Goal: Task Accomplishment & Management: Manage account settings

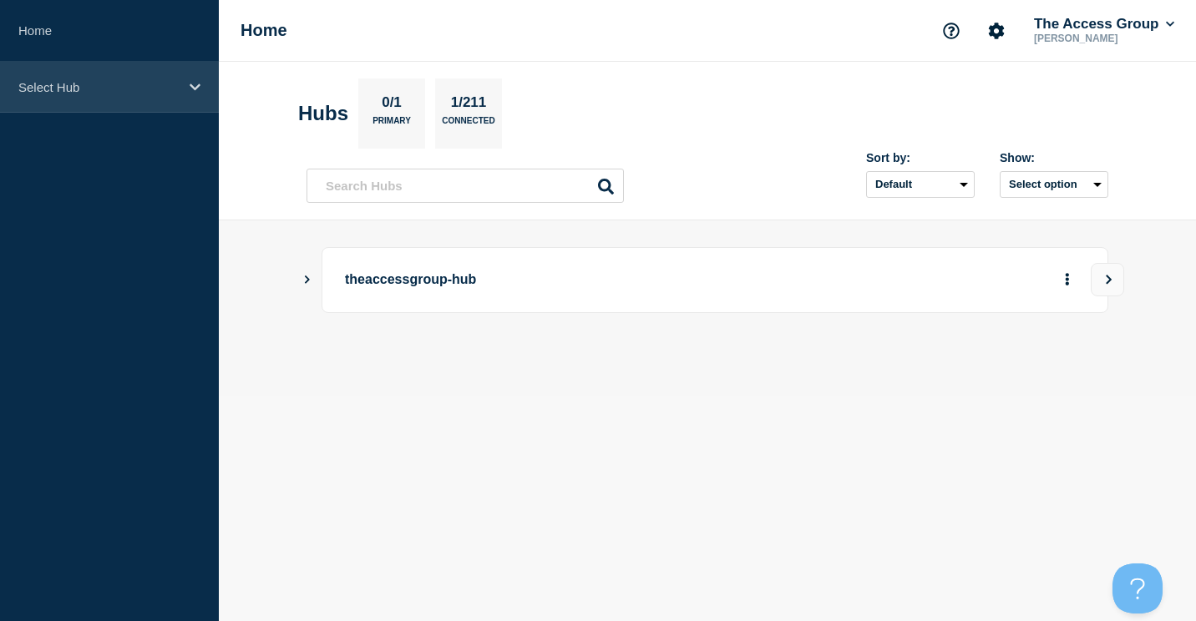
click at [53, 83] on p "Select Hub" at bounding box center [98, 87] width 160 height 14
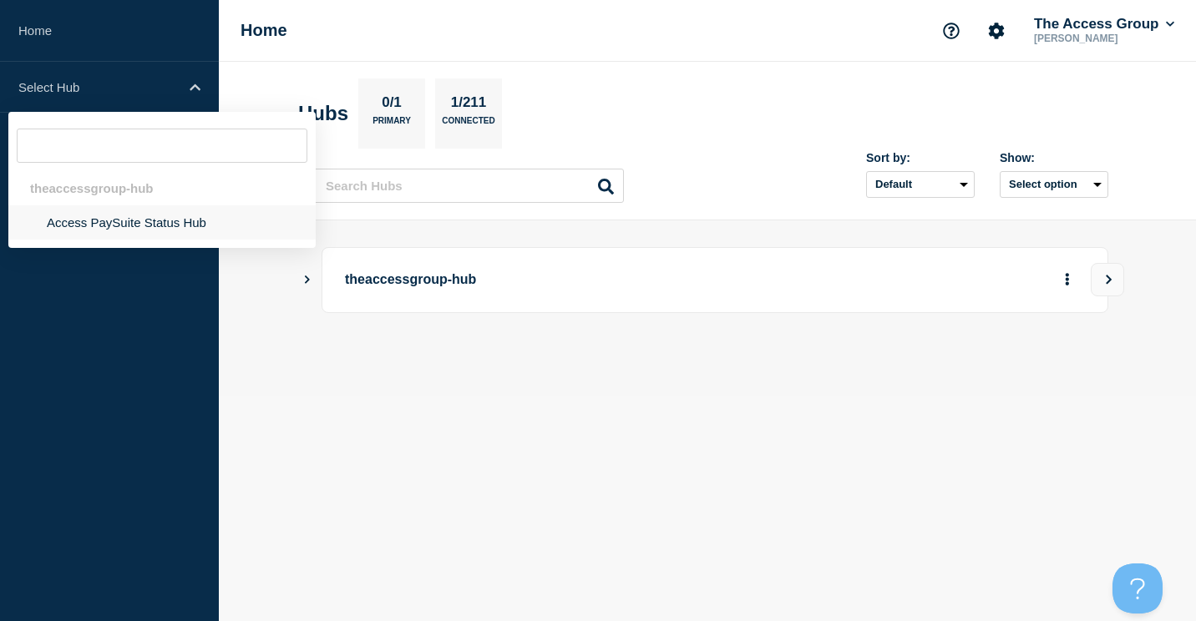
click at [97, 217] on li "Access PaySuite Status Hub" at bounding box center [161, 222] width 307 height 34
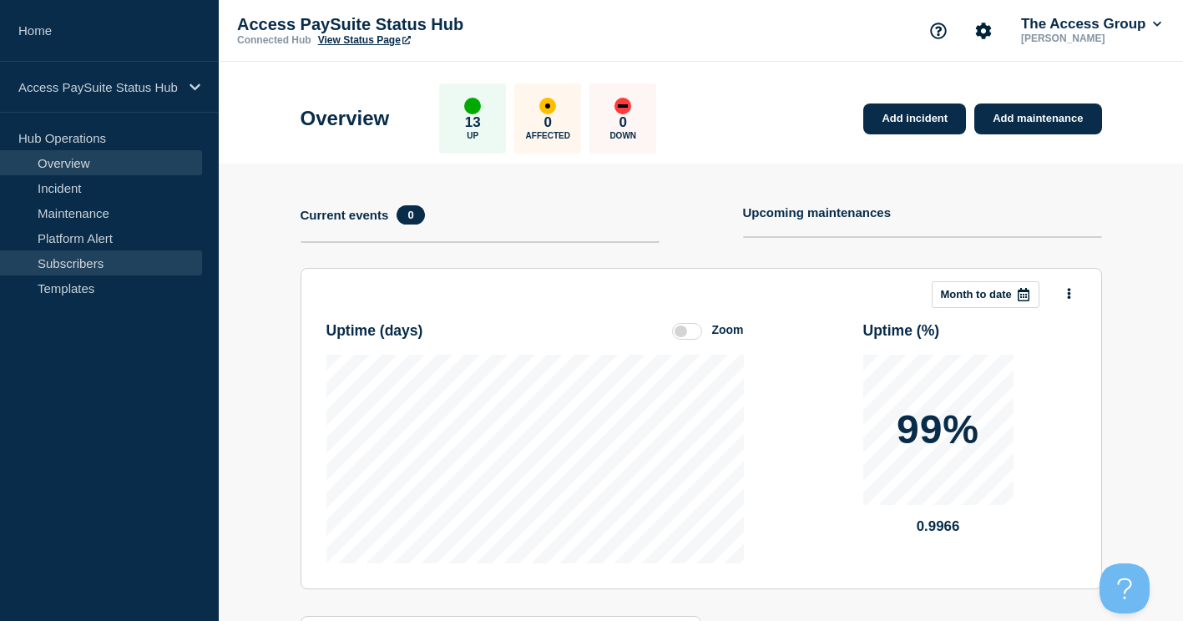
click at [81, 262] on link "Subscribers" at bounding box center [101, 262] width 202 height 25
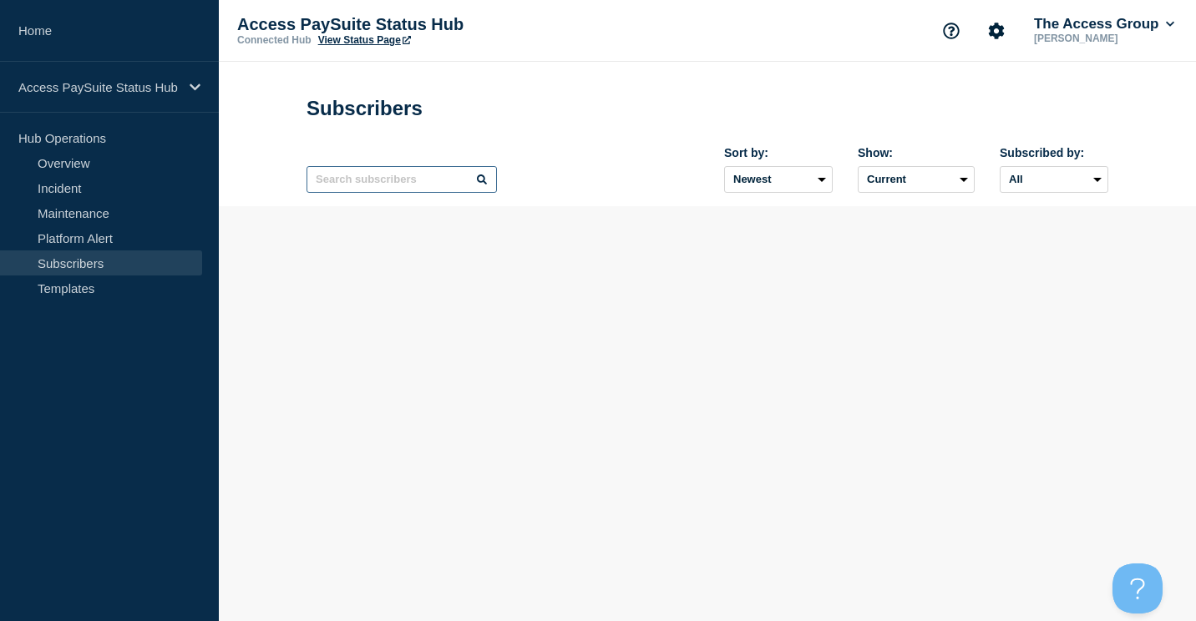
click at [366, 180] on input "text" at bounding box center [401, 179] width 190 height 27
paste input "[PERSON_NAME][EMAIL_ADDRESS][PERSON_NAME][DOMAIN_NAME]"
type input "[PERSON_NAME][EMAIL_ADDRESS][PERSON_NAME][DOMAIN_NAME]"
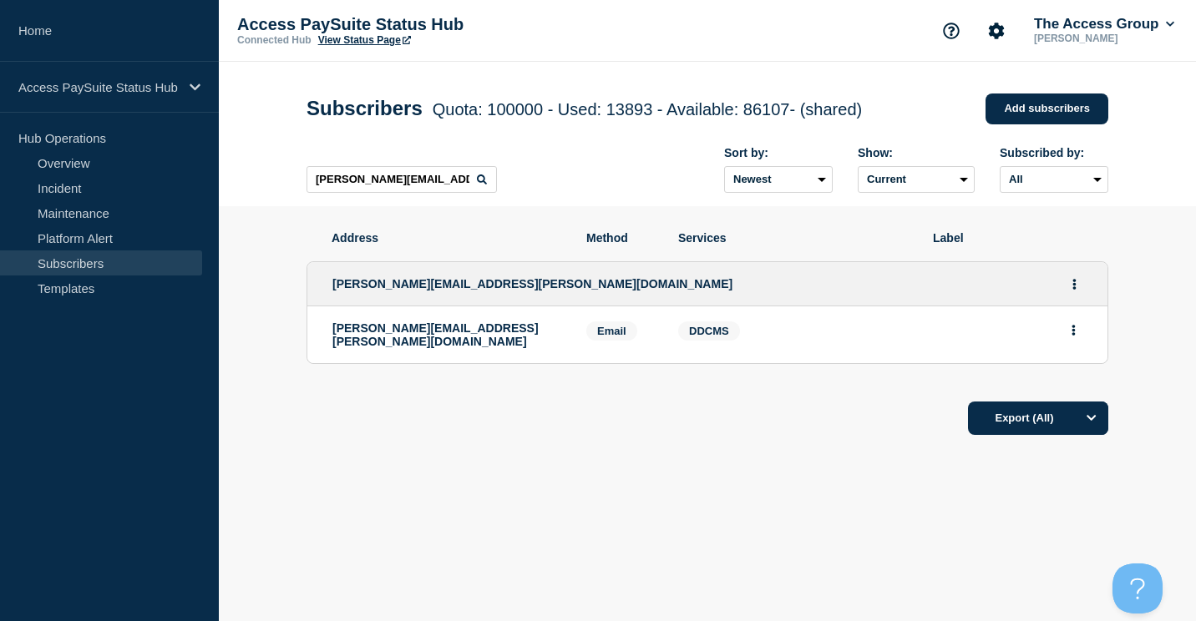
click at [726, 412] on div "Export (All)" at bounding box center [707, 413] width 802 height 48
click at [711, 331] on span "DDCMS" at bounding box center [709, 331] width 40 height 13
click at [1072, 336] on icon "Actions" at bounding box center [1073, 330] width 4 height 11
click at [709, 457] on div "Address Method Services Label [PERSON_NAME][EMAIL_ADDRESS][PERSON_NAME][DOMAIN_…" at bounding box center [707, 384] width 802 height 356
drag, startPoint x: 432, startPoint y: 331, endPoint x: 439, endPoint y: 389, distance: 58.0
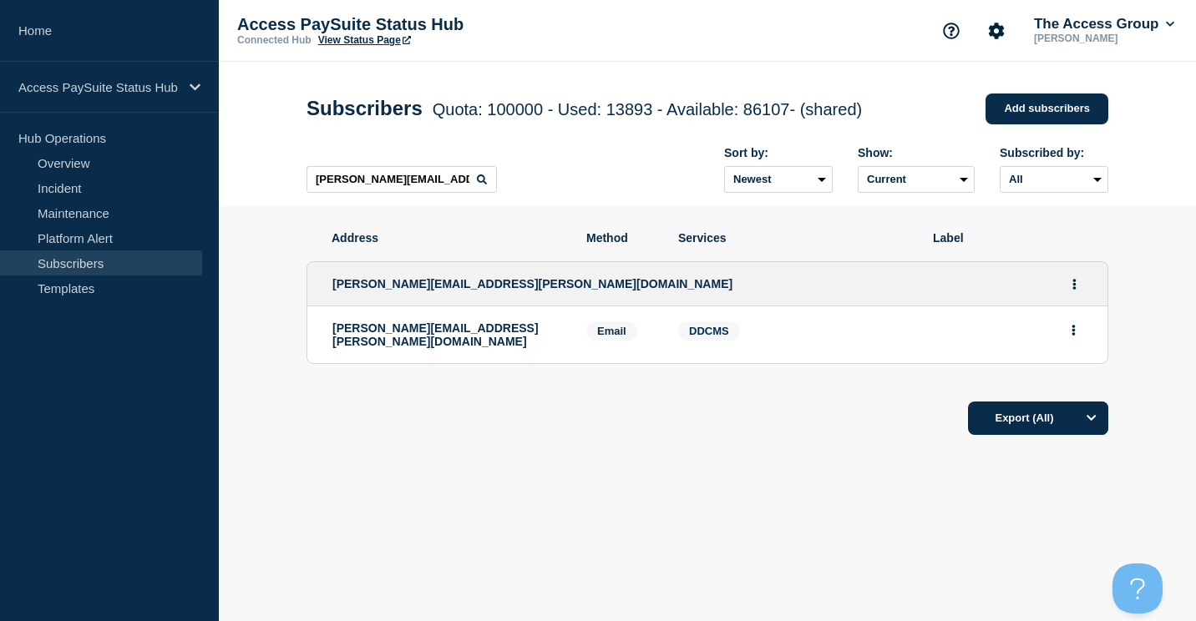
click at [439, 389] on div "Export (All)" at bounding box center [707, 413] width 802 height 48
click at [1077, 287] on button "Actions" at bounding box center [1074, 284] width 21 height 26
click at [1069, 337] on link "Edit" at bounding box center [1068, 332] width 18 height 13
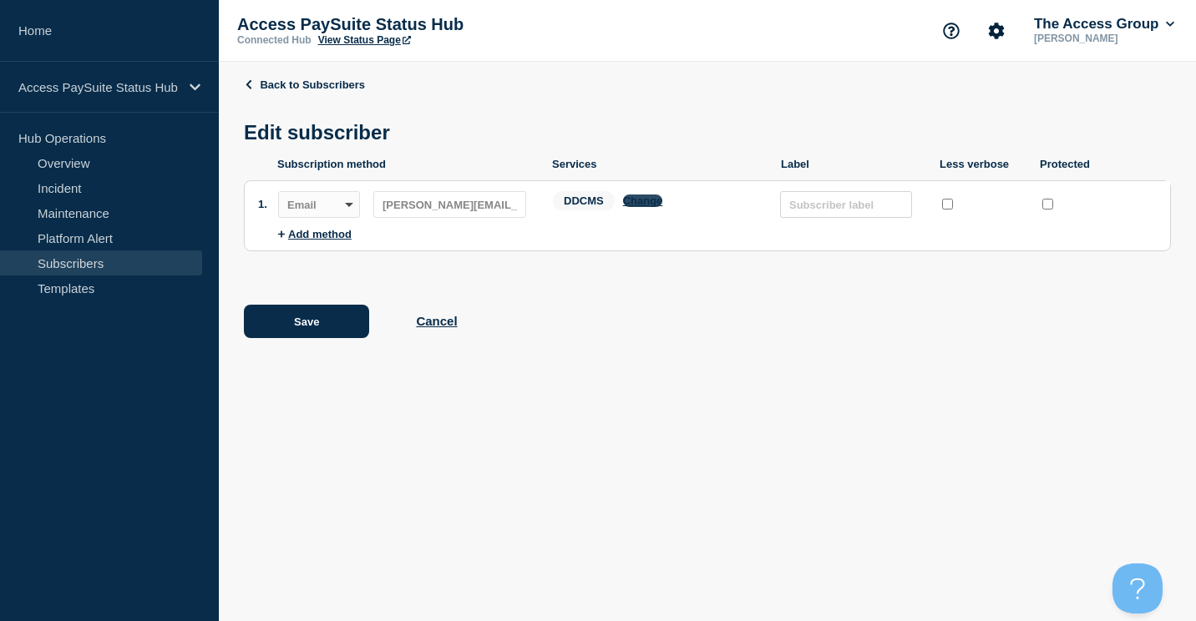
click at [640, 205] on button "Change" at bounding box center [643, 201] width 40 height 13
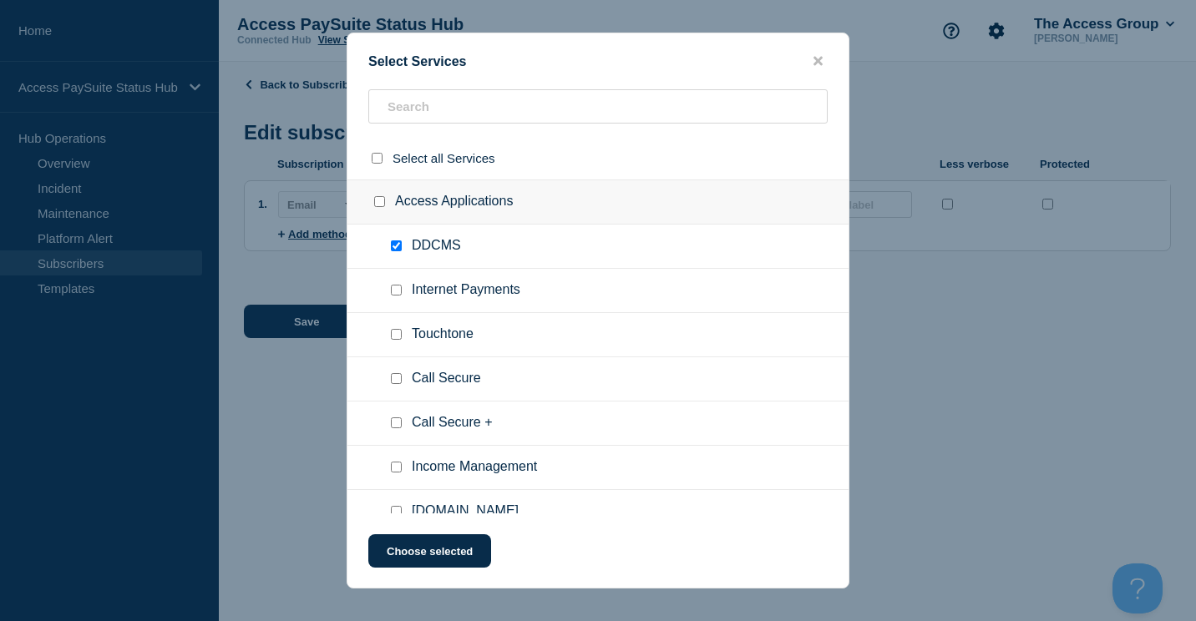
click at [937, 379] on div at bounding box center [598, 310] width 1196 height 621
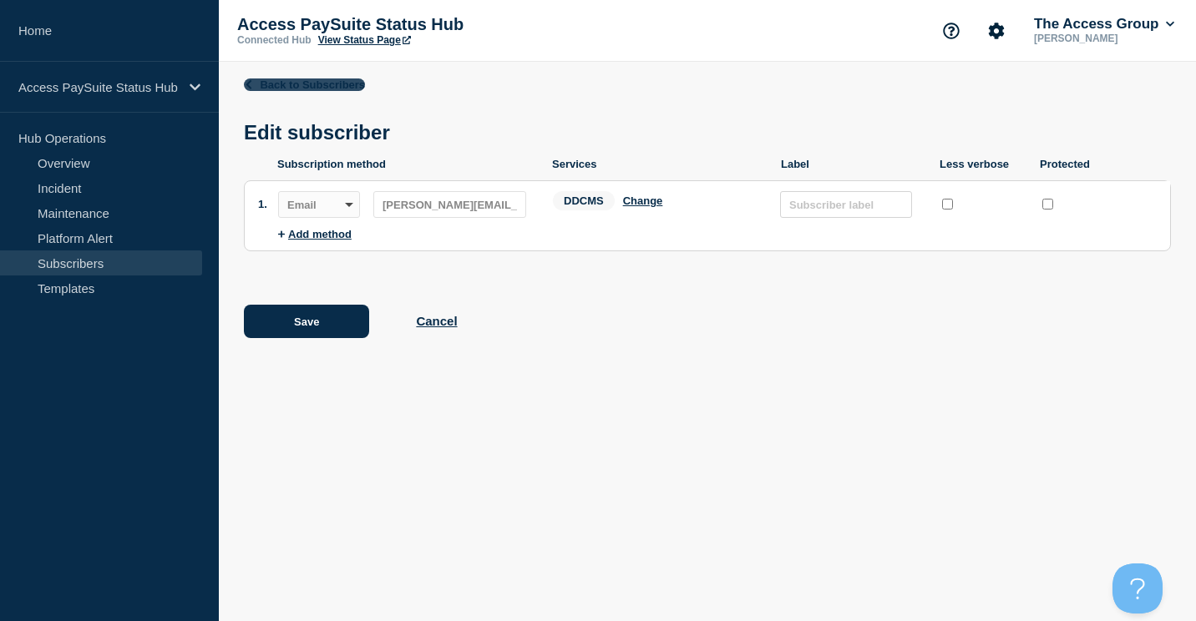
click at [274, 83] on link "Back to Subscribers" at bounding box center [304, 84] width 121 height 13
